Goal: Navigation & Orientation: Go to known website

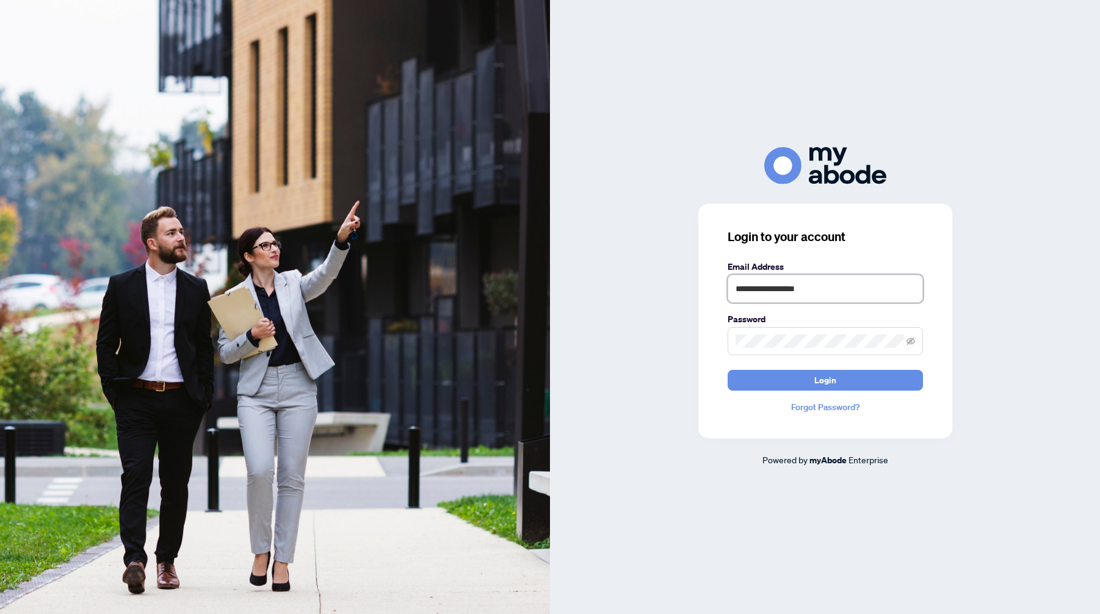
click at [842, 292] on input "**********" at bounding box center [825, 289] width 195 height 28
type input "**********"
click at [812, 379] on button "Login" at bounding box center [825, 380] width 195 height 21
